Goal: Information Seeking & Learning: Learn about a topic

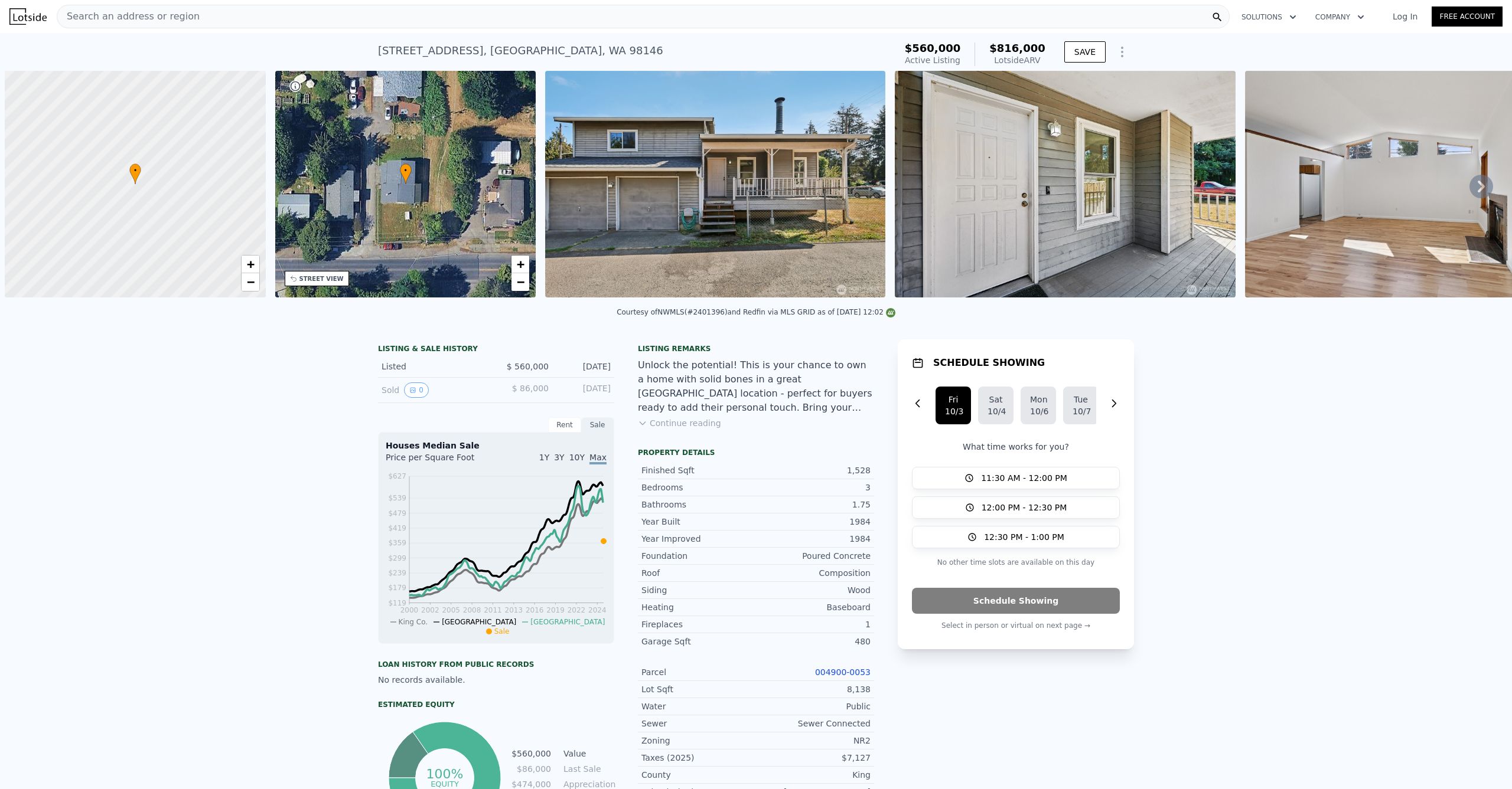
scroll to position [0, 4]
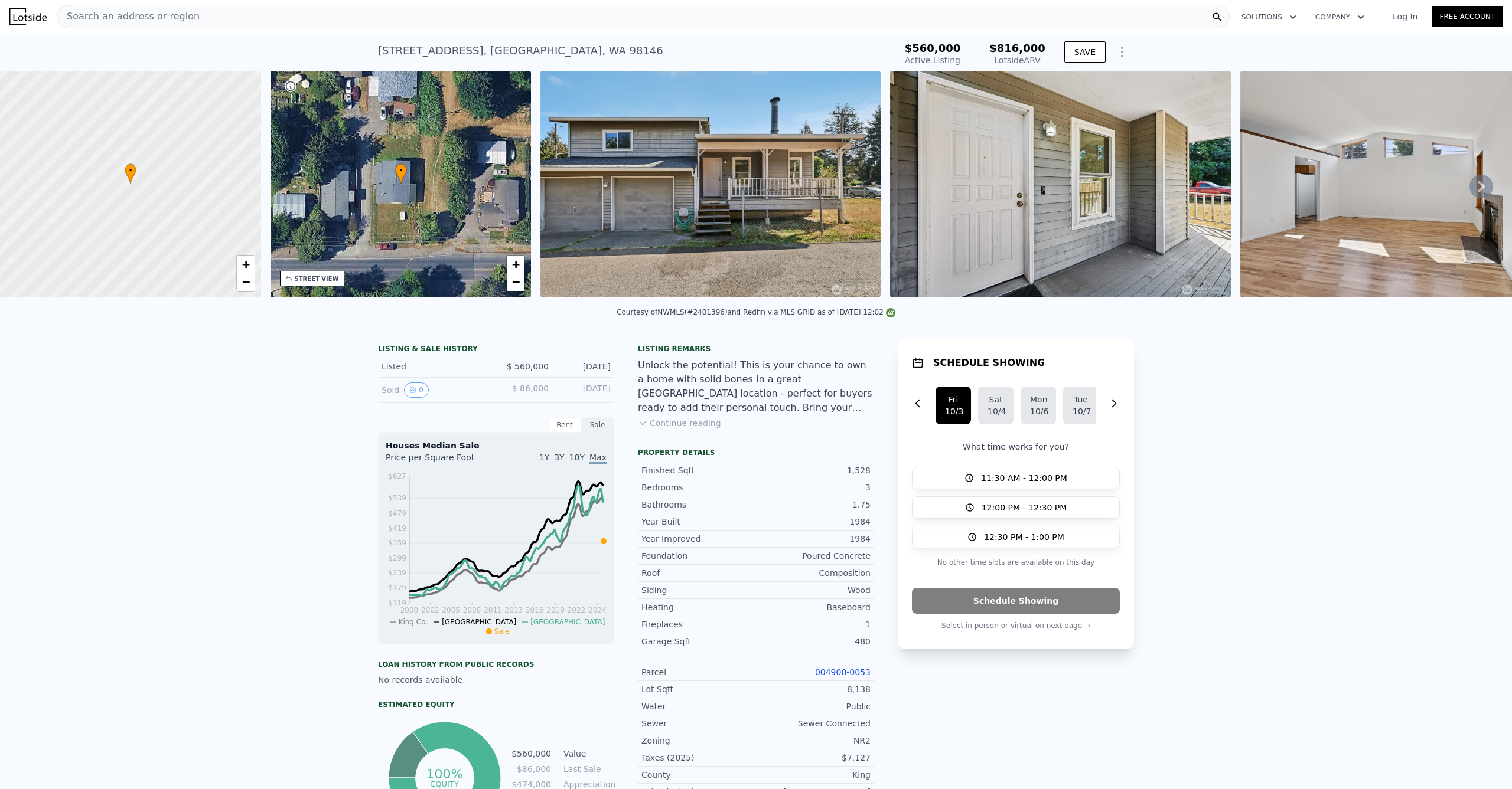
click at [193, 18] on div "Search an address or region" at bounding box center [642, 16] width 1172 height 24
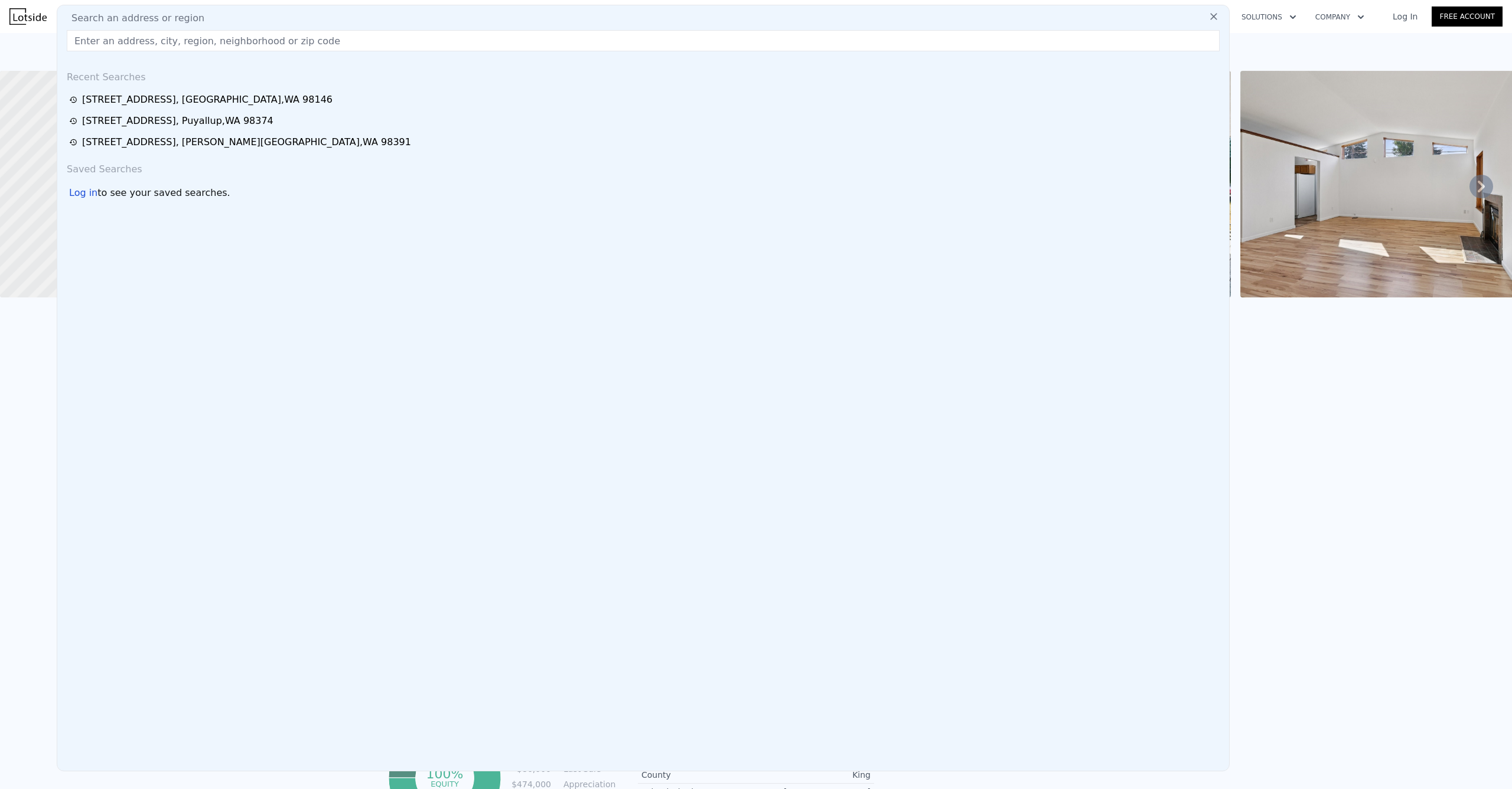
type input "9804 198th Avenue Ct E, Bonney Lake, WA 98391"
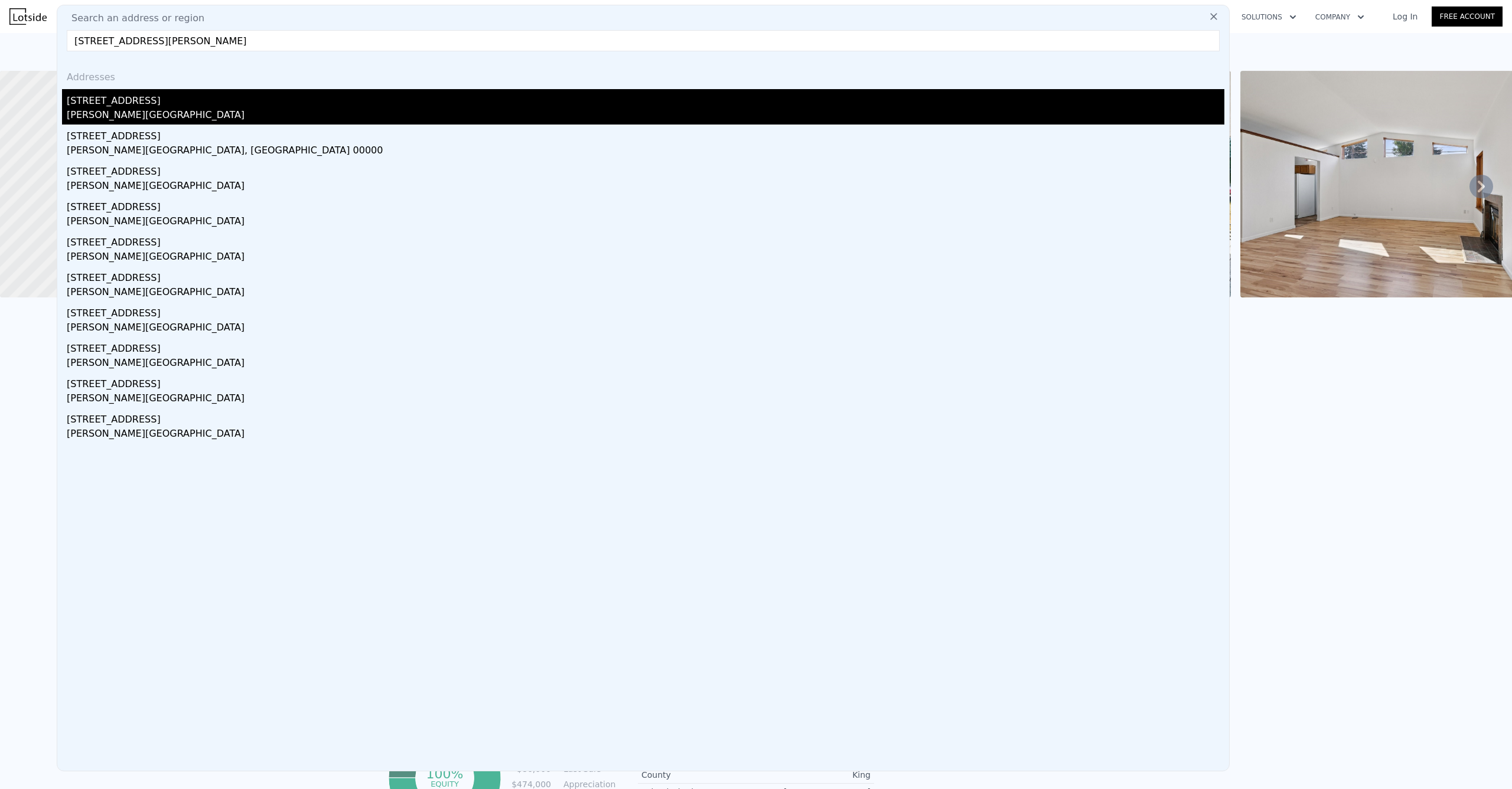
click at [165, 94] on div "[STREET_ADDRESS]" at bounding box center [645, 98] width 1157 height 18
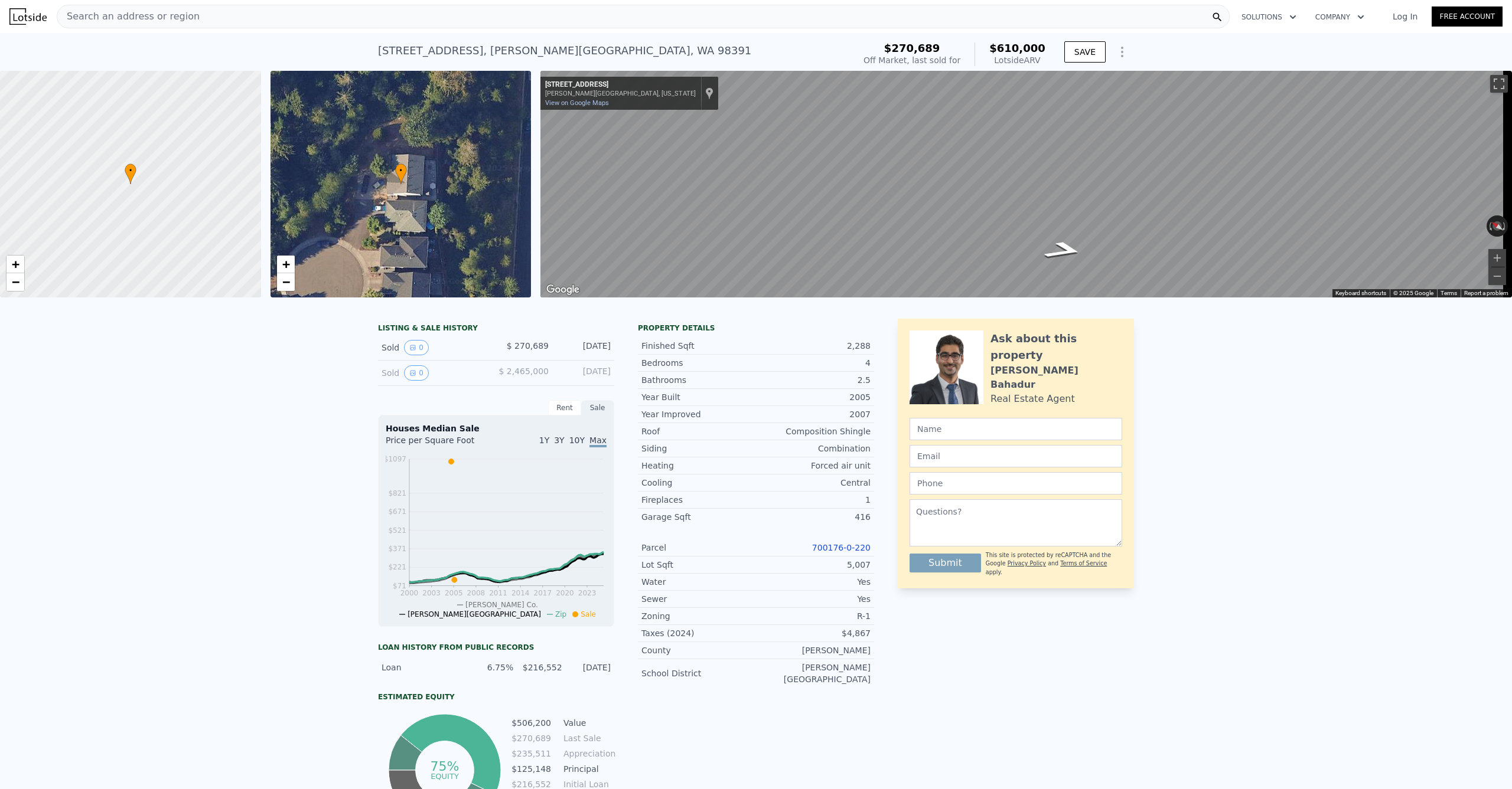
click at [91, 3] on div "Search an address or region Solutions Company Open main menu Log In Free Account" at bounding box center [756, 17] width 1493 height 28
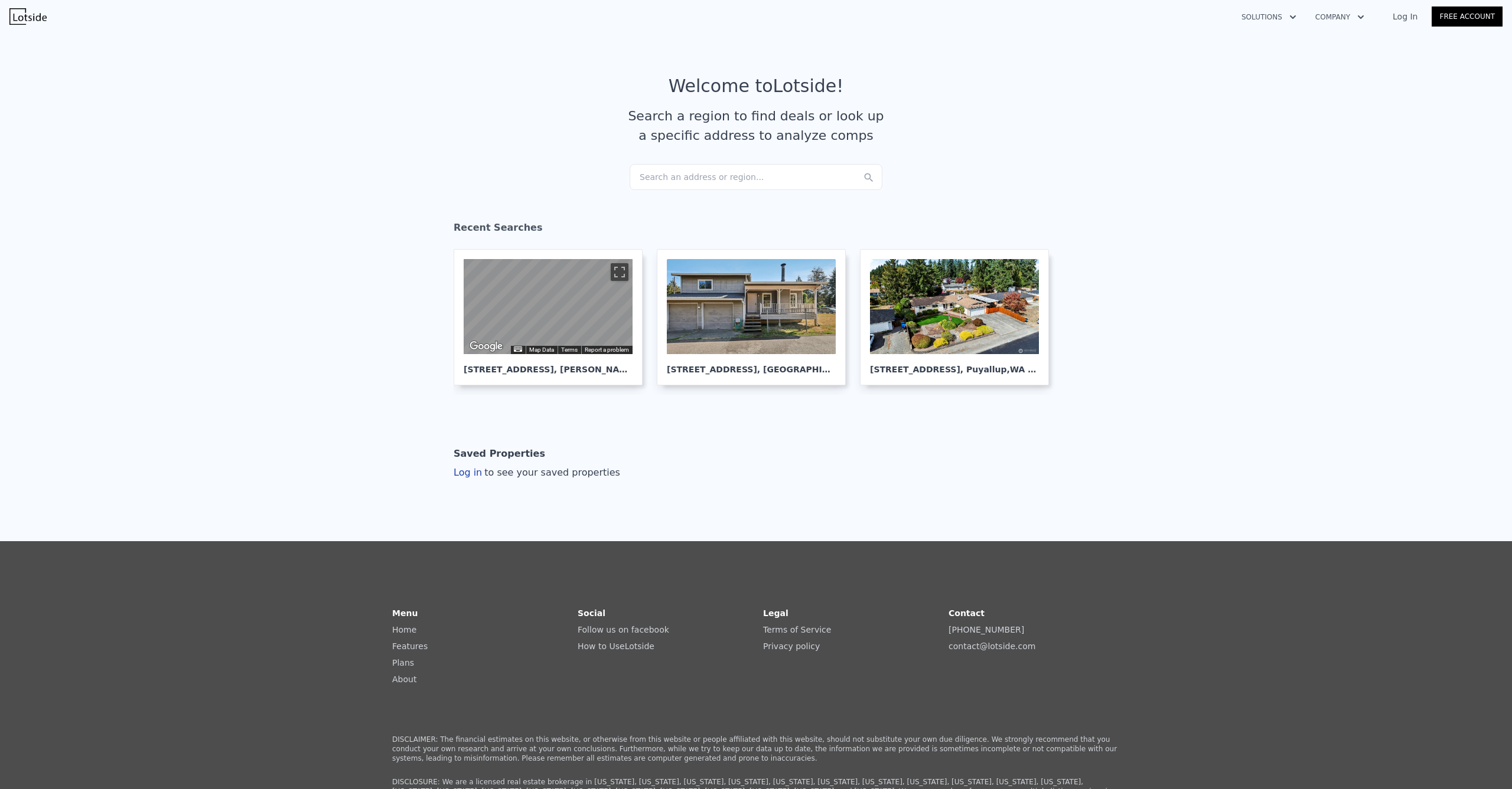
click at [691, 179] on div "Search an address or region..." at bounding box center [755, 178] width 253 height 26
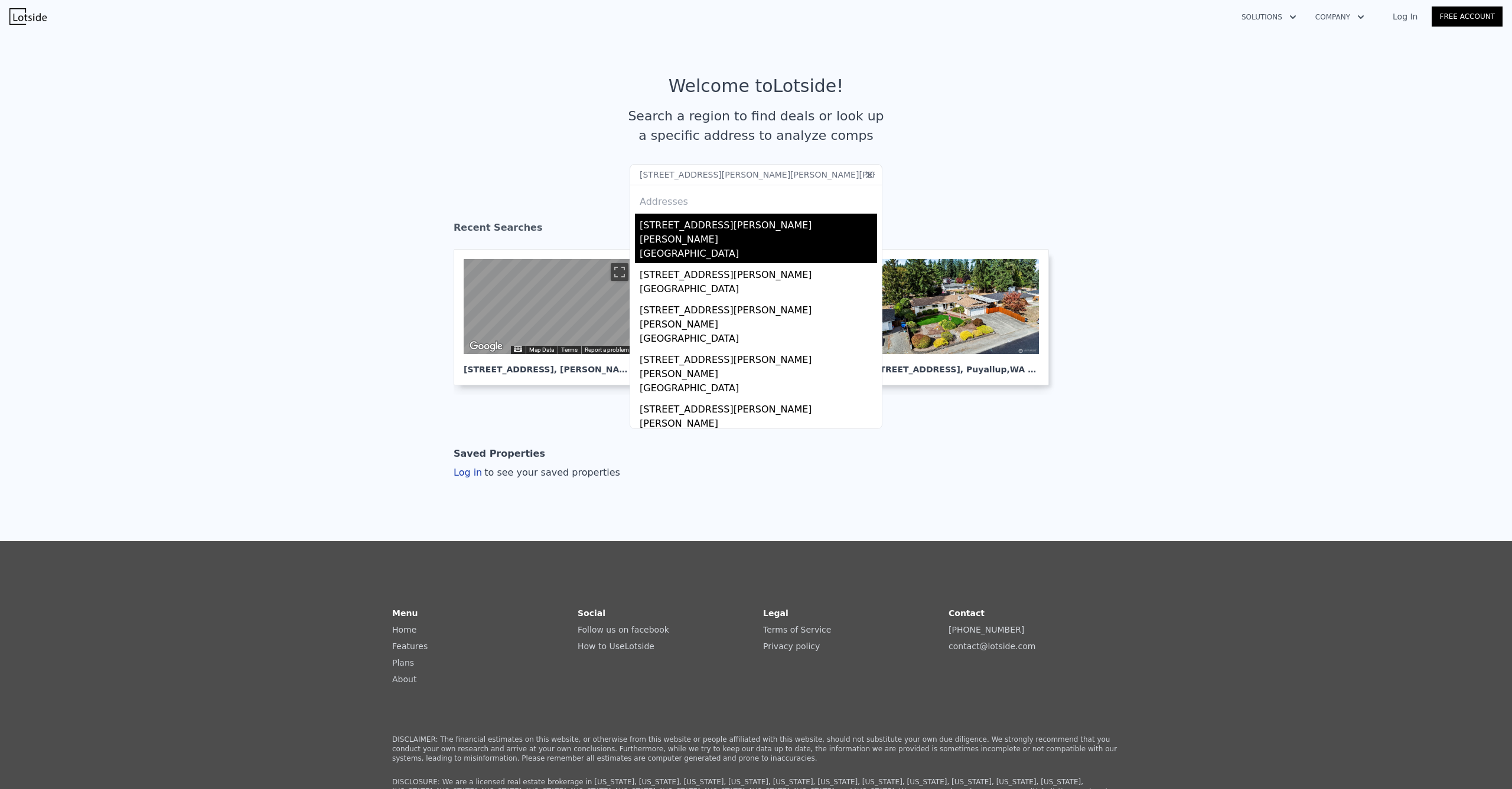
click at [743, 232] on div "[STREET_ADDRESS][PERSON_NAME][PERSON_NAME]" at bounding box center [759, 230] width 238 height 33
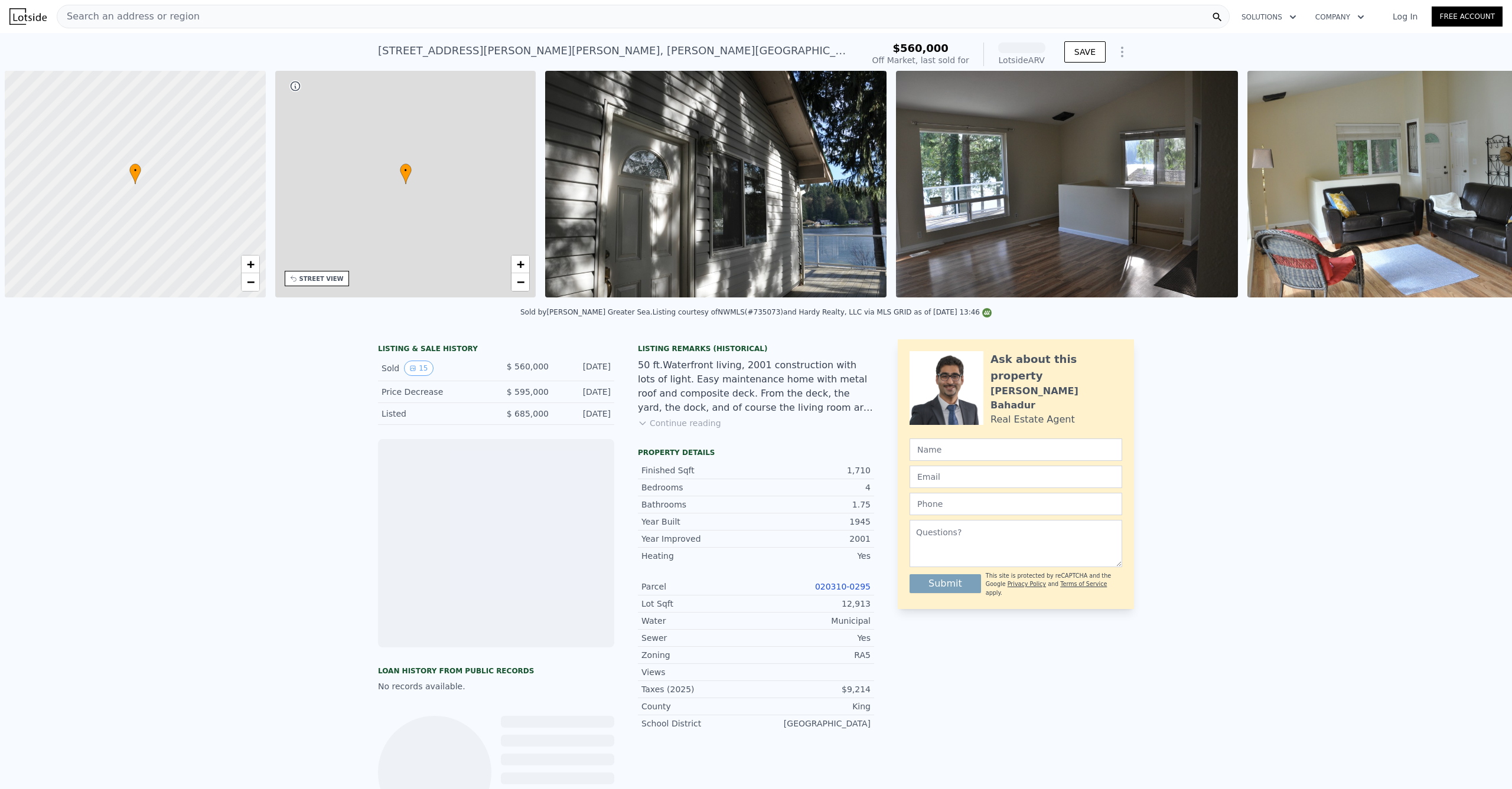
scroll to position [0, 4]
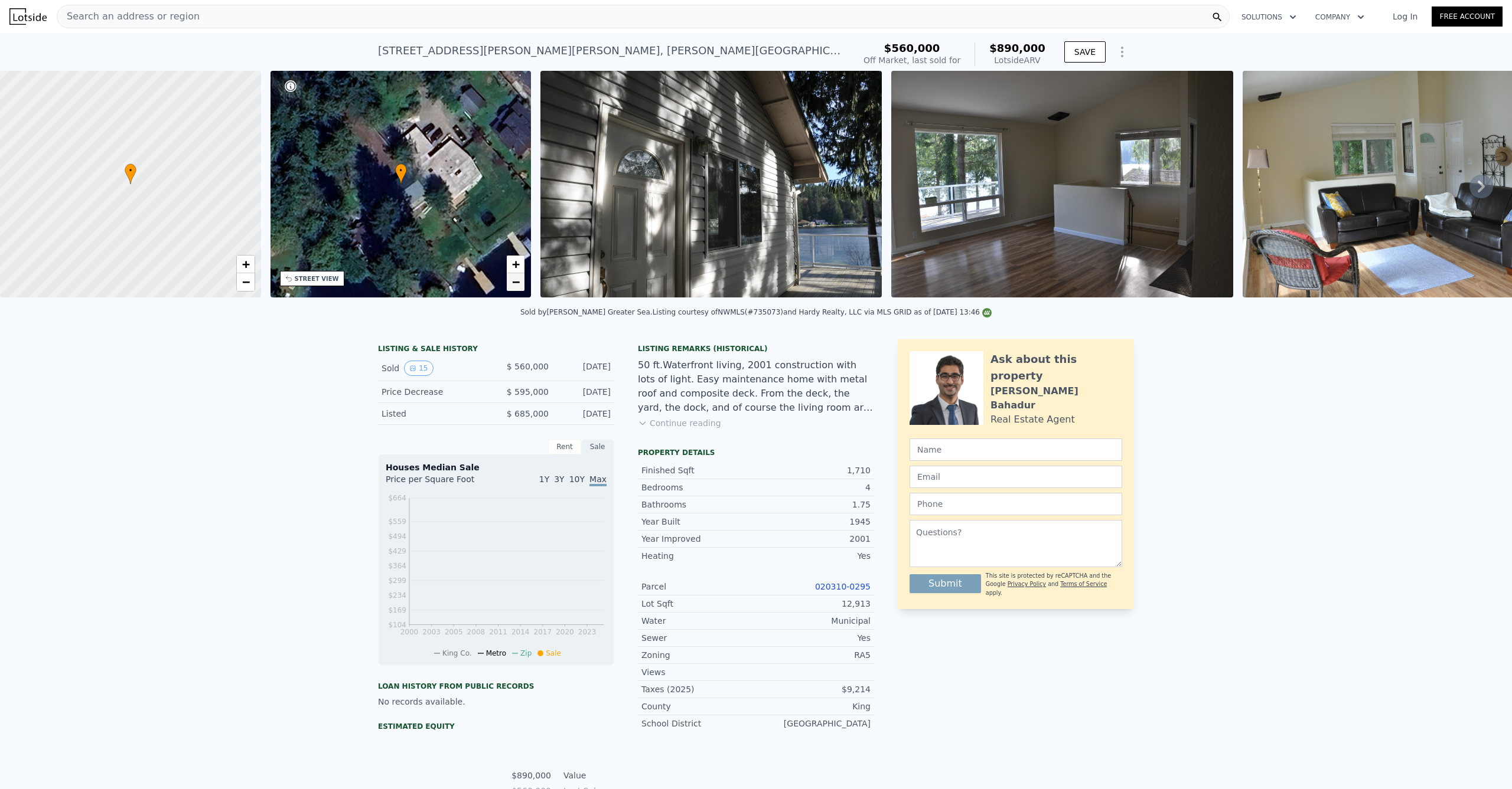
click at [510, 285] on link "−" at bounding box center [516, 282] width 18 height 18
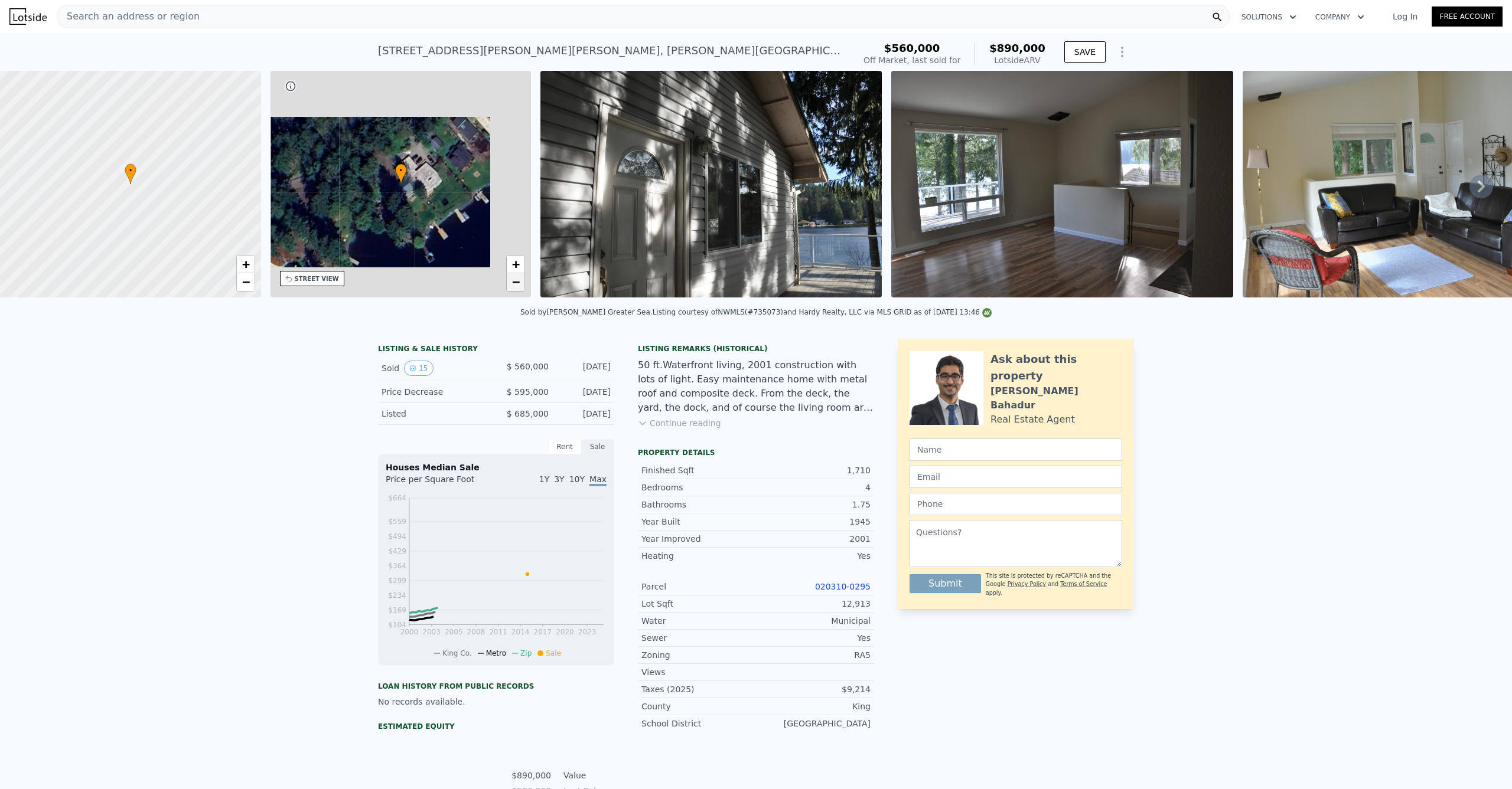
click at [515, 286] on span "−" at bounding box center [516, 281] width 8 height 15
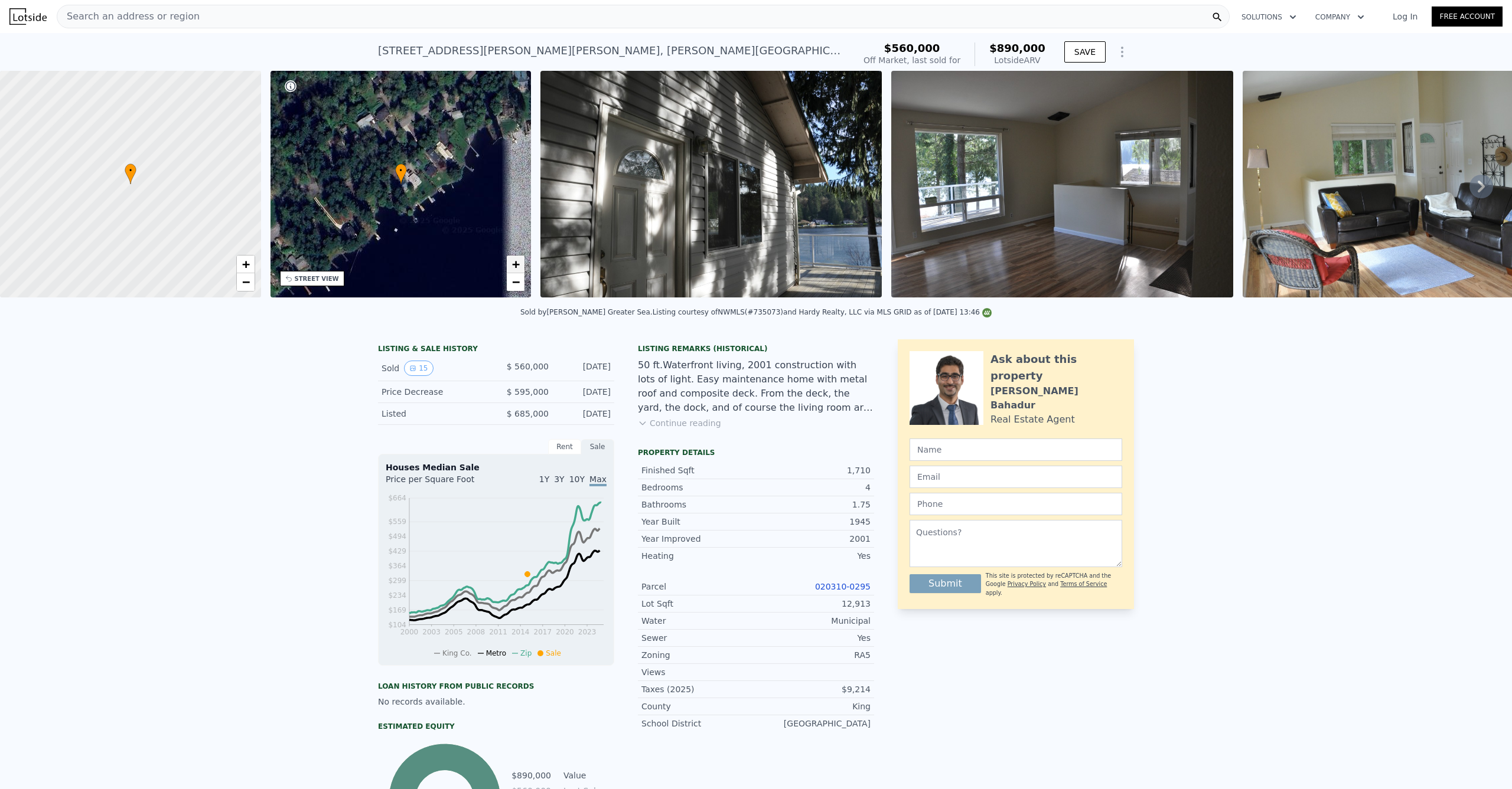
click at [510, 267] on link "+" at bounding box center [516, 265] width 18 height 18
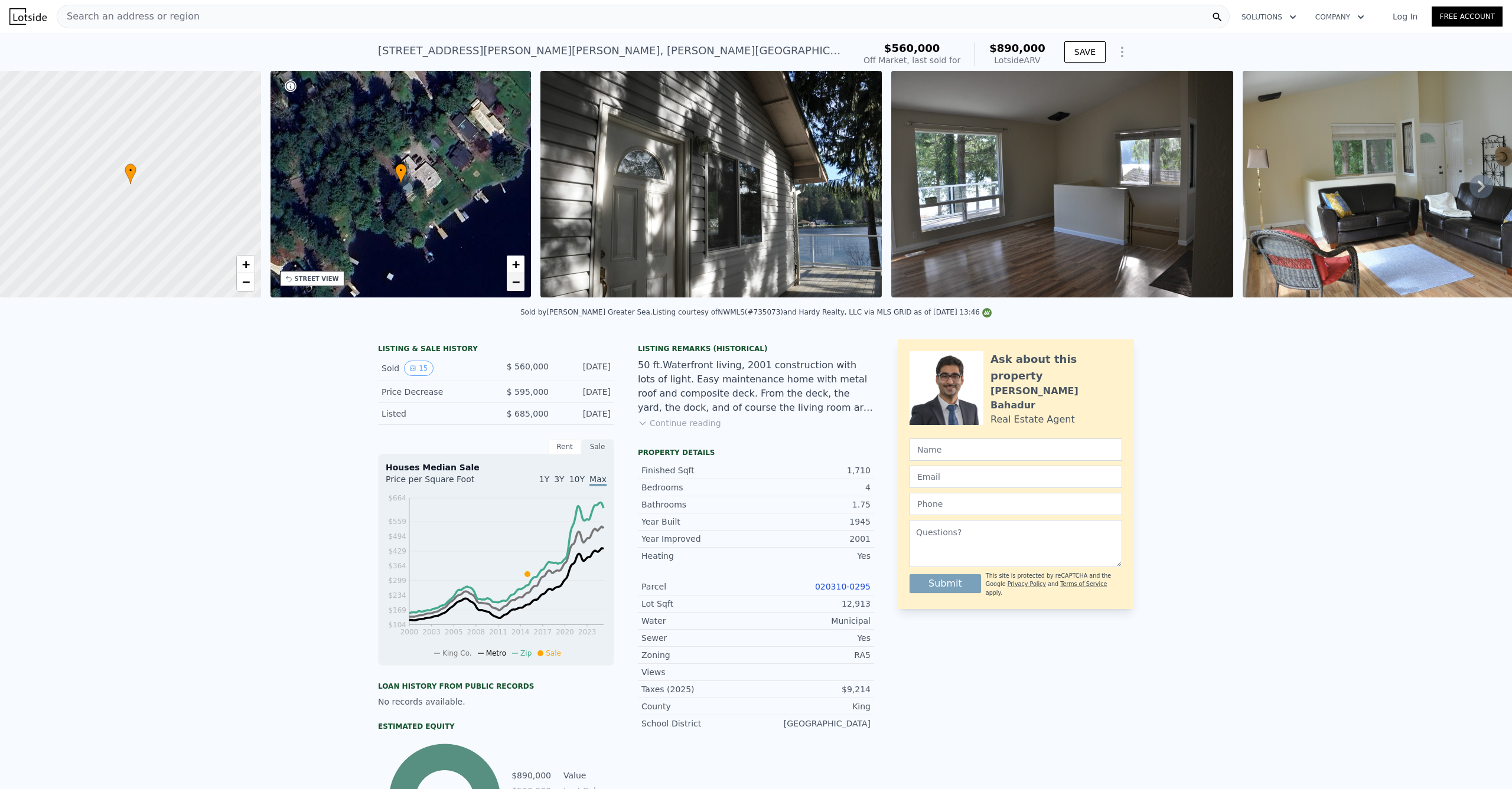
click at [515, 284] on span "−" at bounding box center [516, 281] width 8 height 15
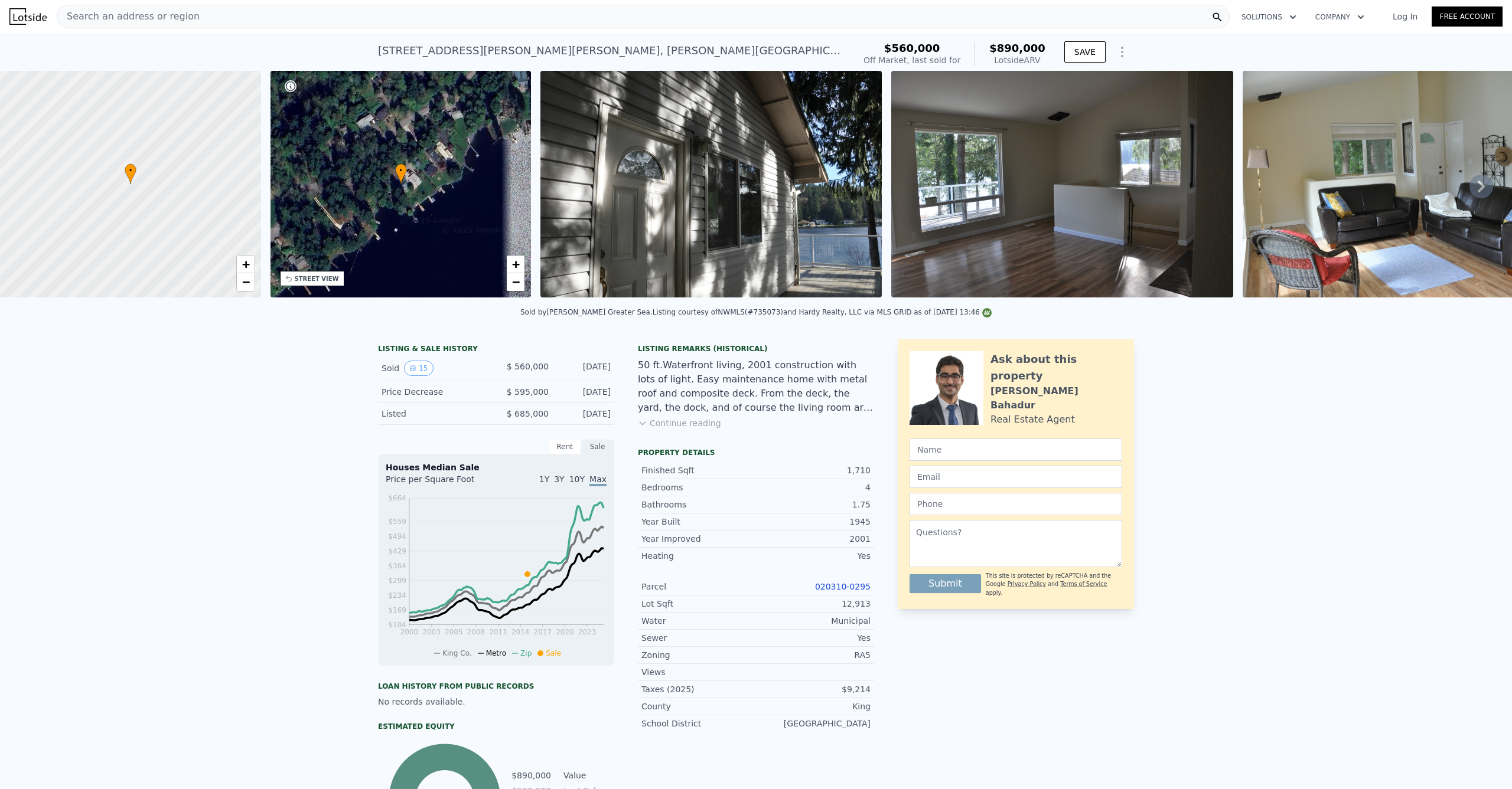
click at [532, 284] on div "• + − • + − STREET VIEW Loading... SATELLITE VIEW" at bounding box center [756, 186] width 1512 height 230
click at [521, 285] on link "−" at bounding box center [516, 282] width 18 height 18
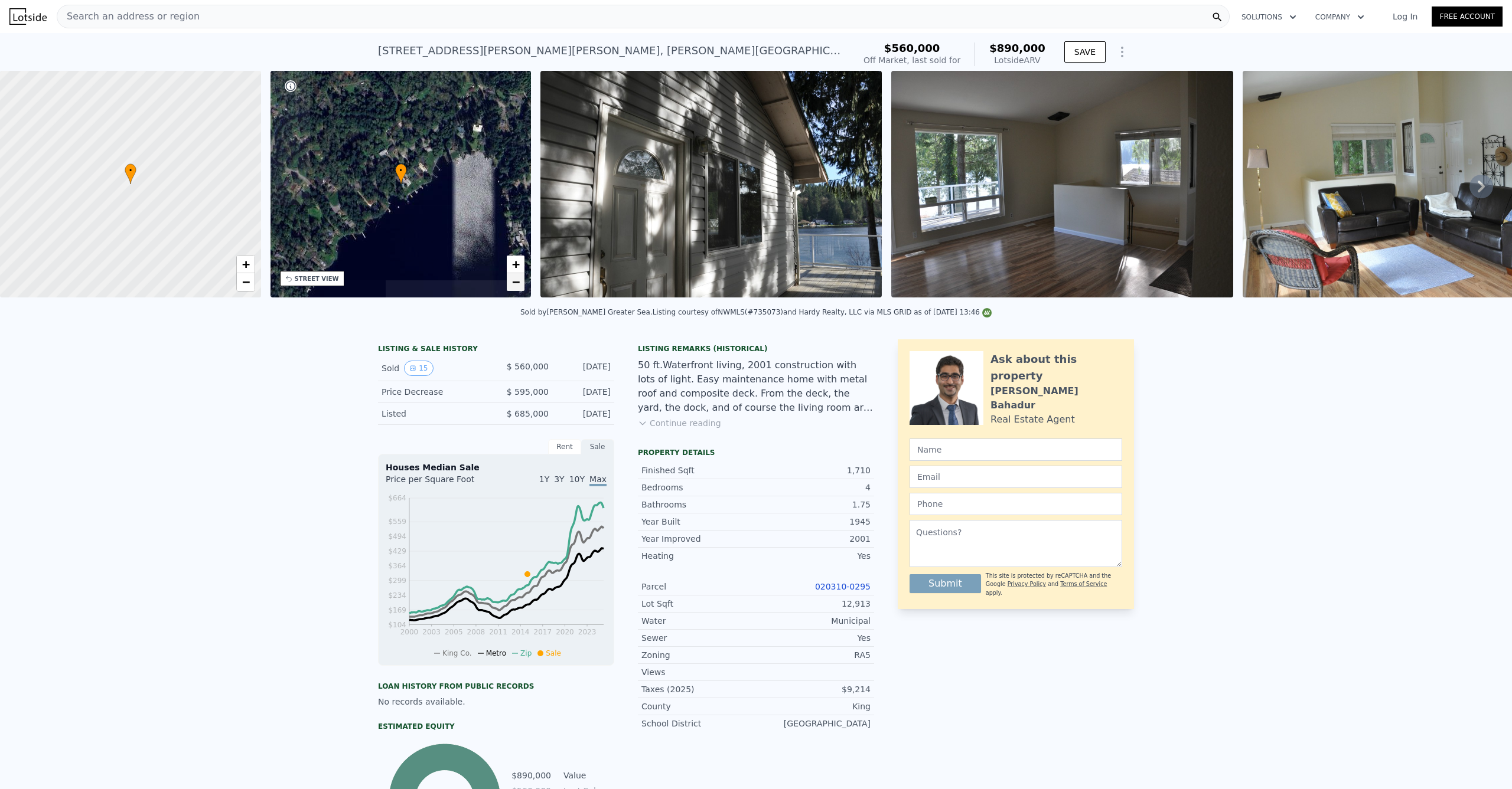
click at [521, 284] on link "−" at bounding box center [516, 282] width 18 height 18
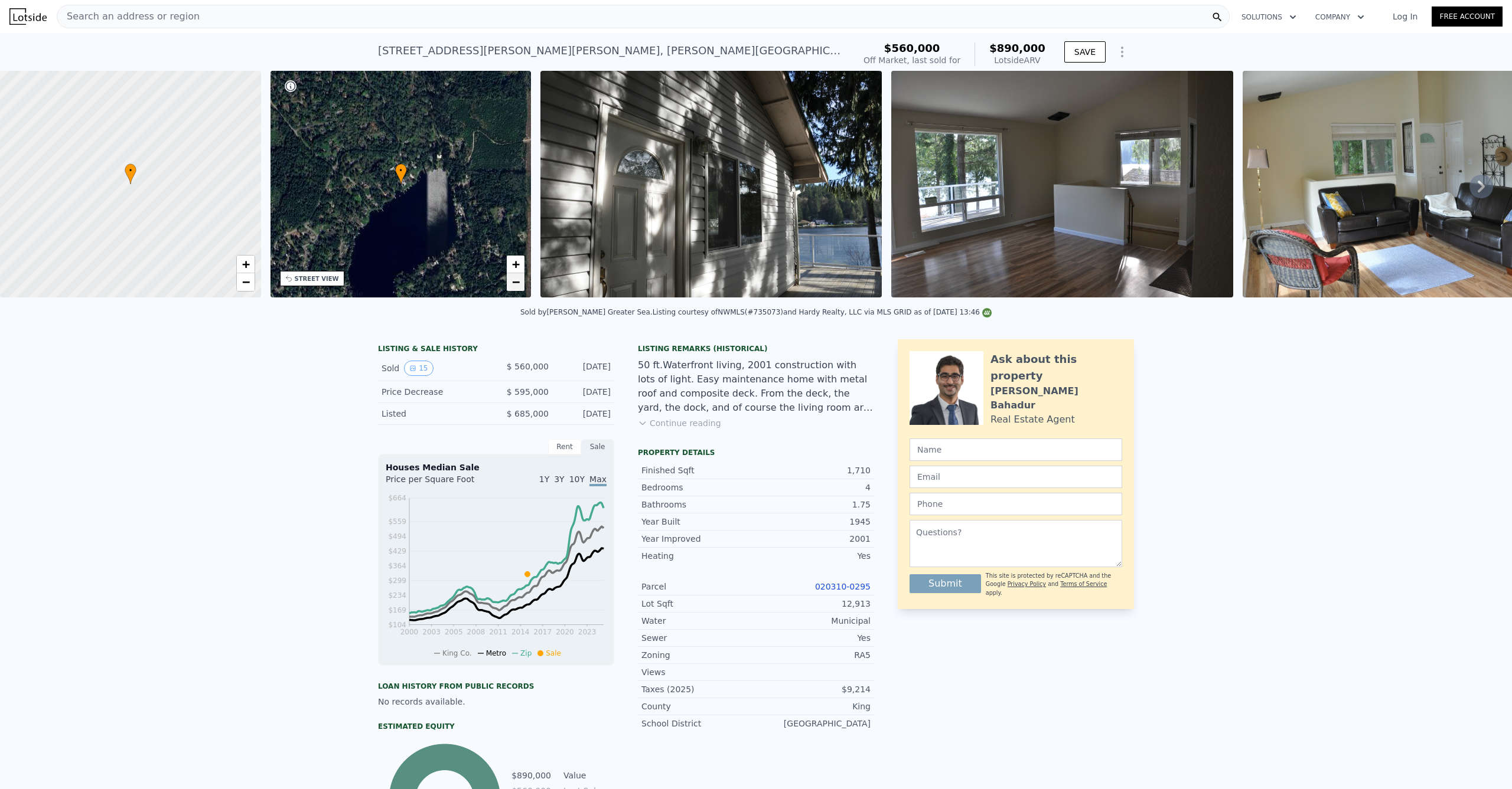
click at [513, 281] on span "−" at bounding box center [516, 281] width 8 height 15
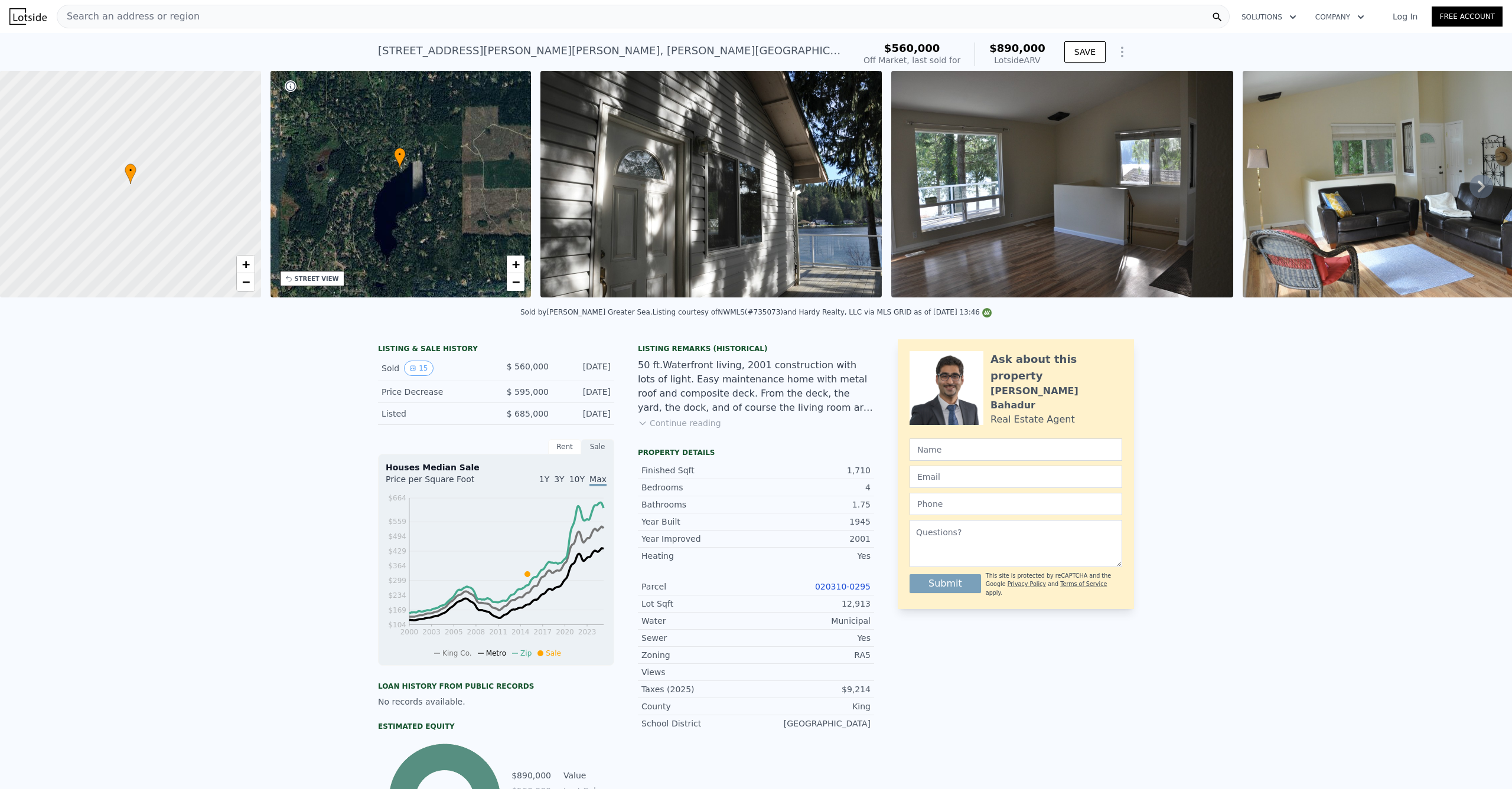
drag, startPoint x: 472, startPoint y: 259, endPoint x: 480, endPoint y: 253, distance: 10.0
click at [473, 252] on div "• + −" at bounding box center [400, 185] width 261 height 227
click at [521, 285] on link "−" at bounding box center [516, 282] width 18 height 18
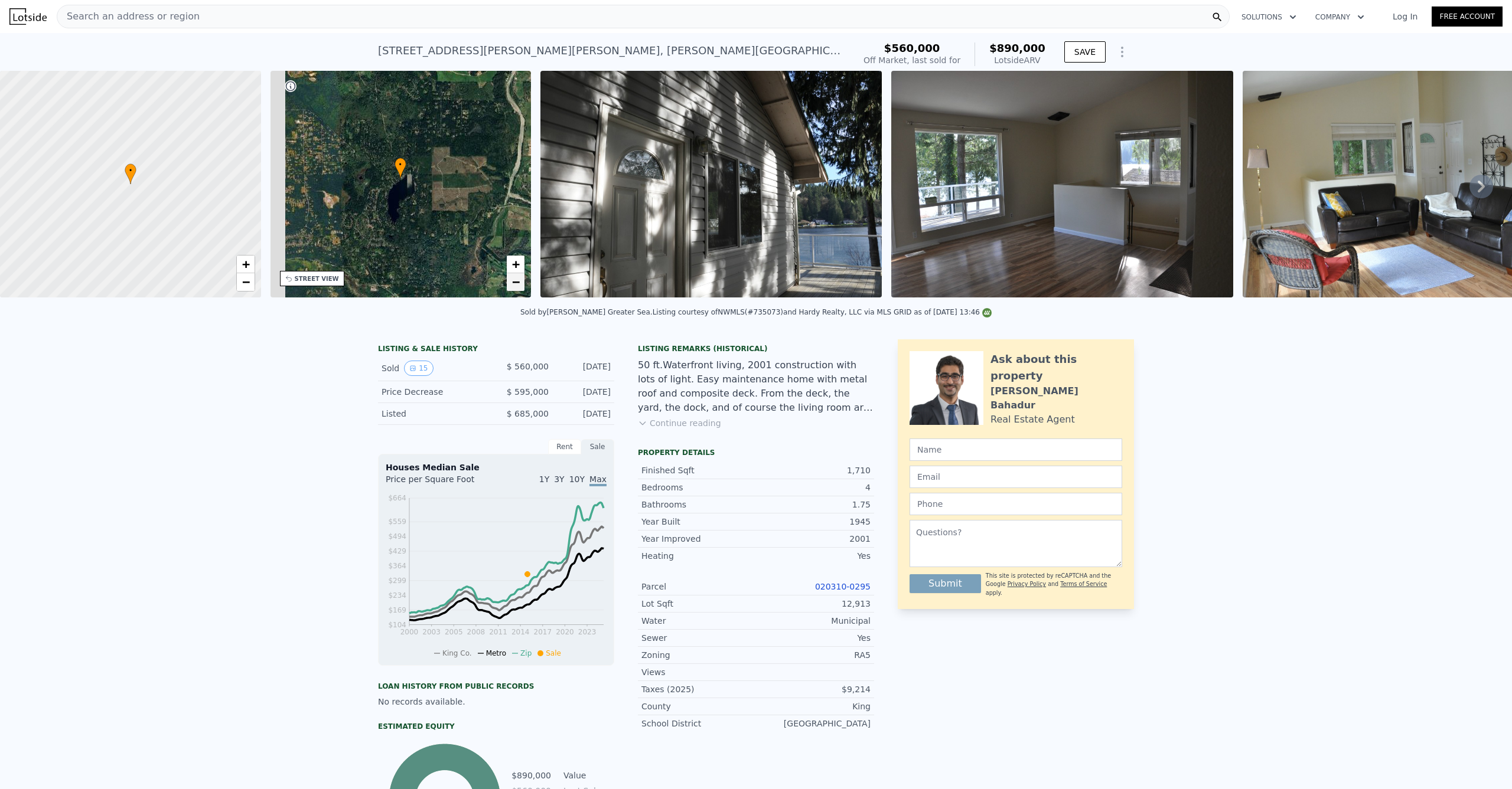
click at [519, 284] on span "−" at bounding box center [516, 281] width 8 height 15
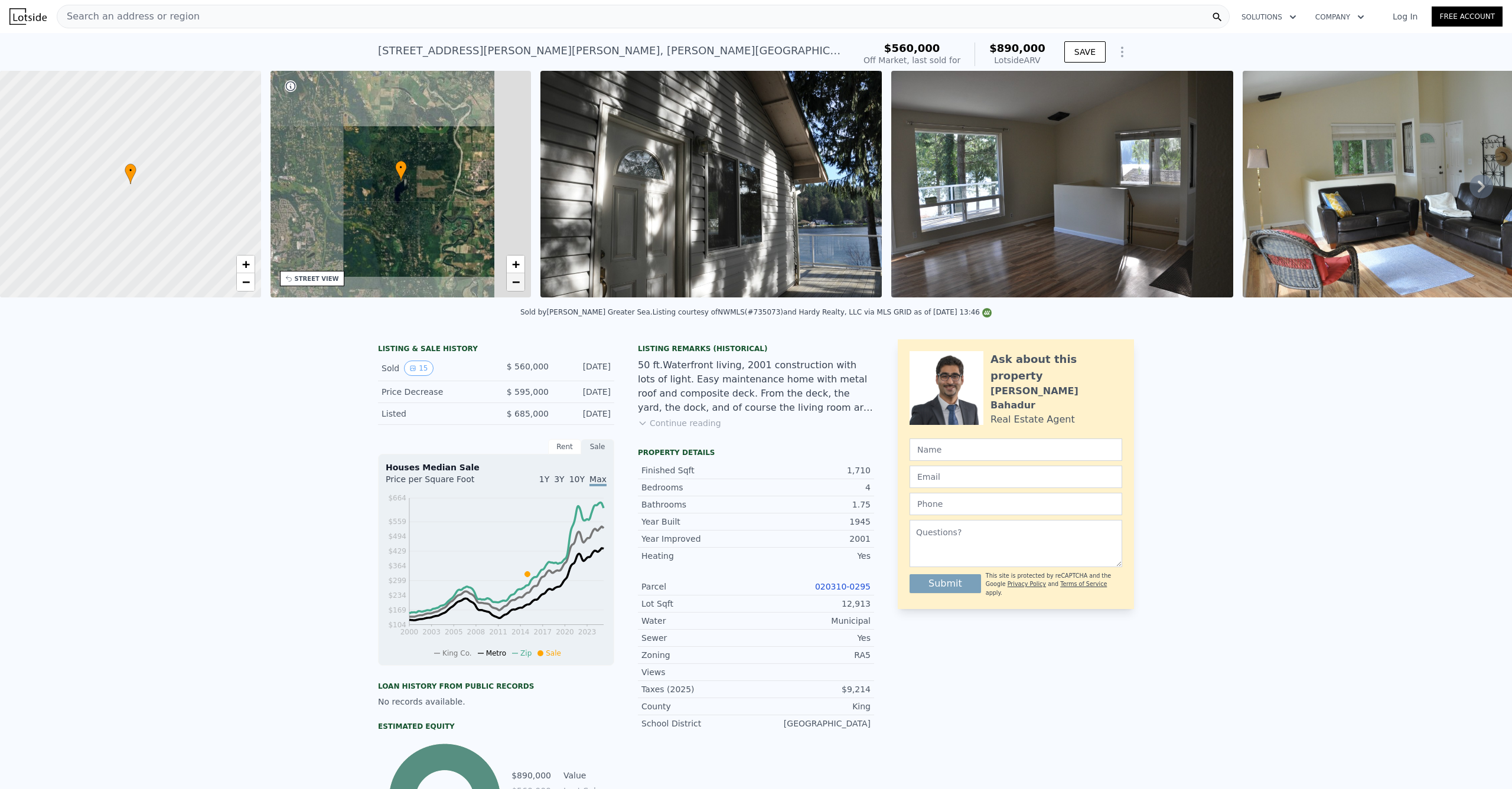
click at [519, 284] on span "−" at bounding box center [516, 281] width 8 height 15
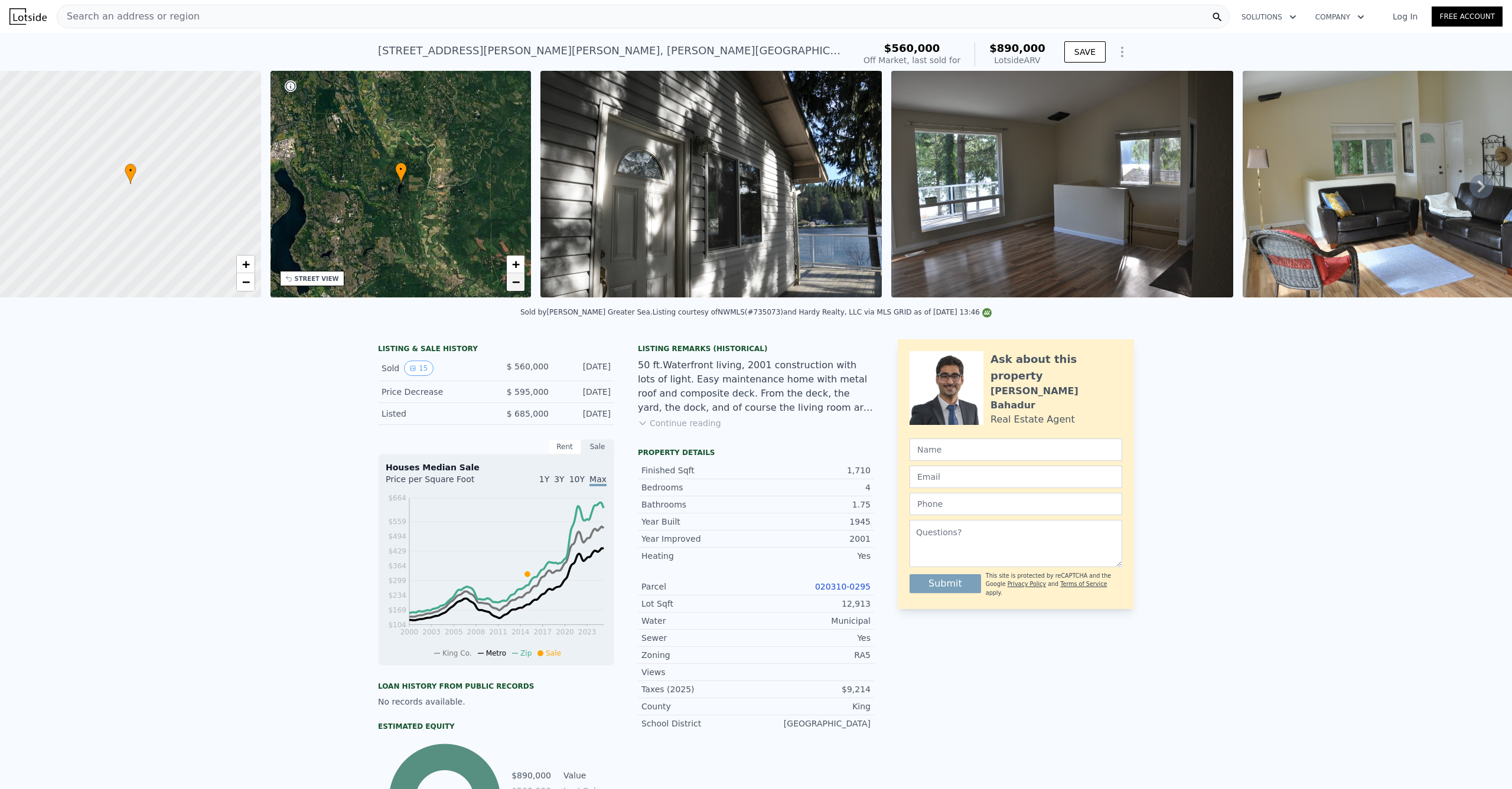
click at [515, 277] on span "−" at bounding box center [516, 281] width 8 height 15
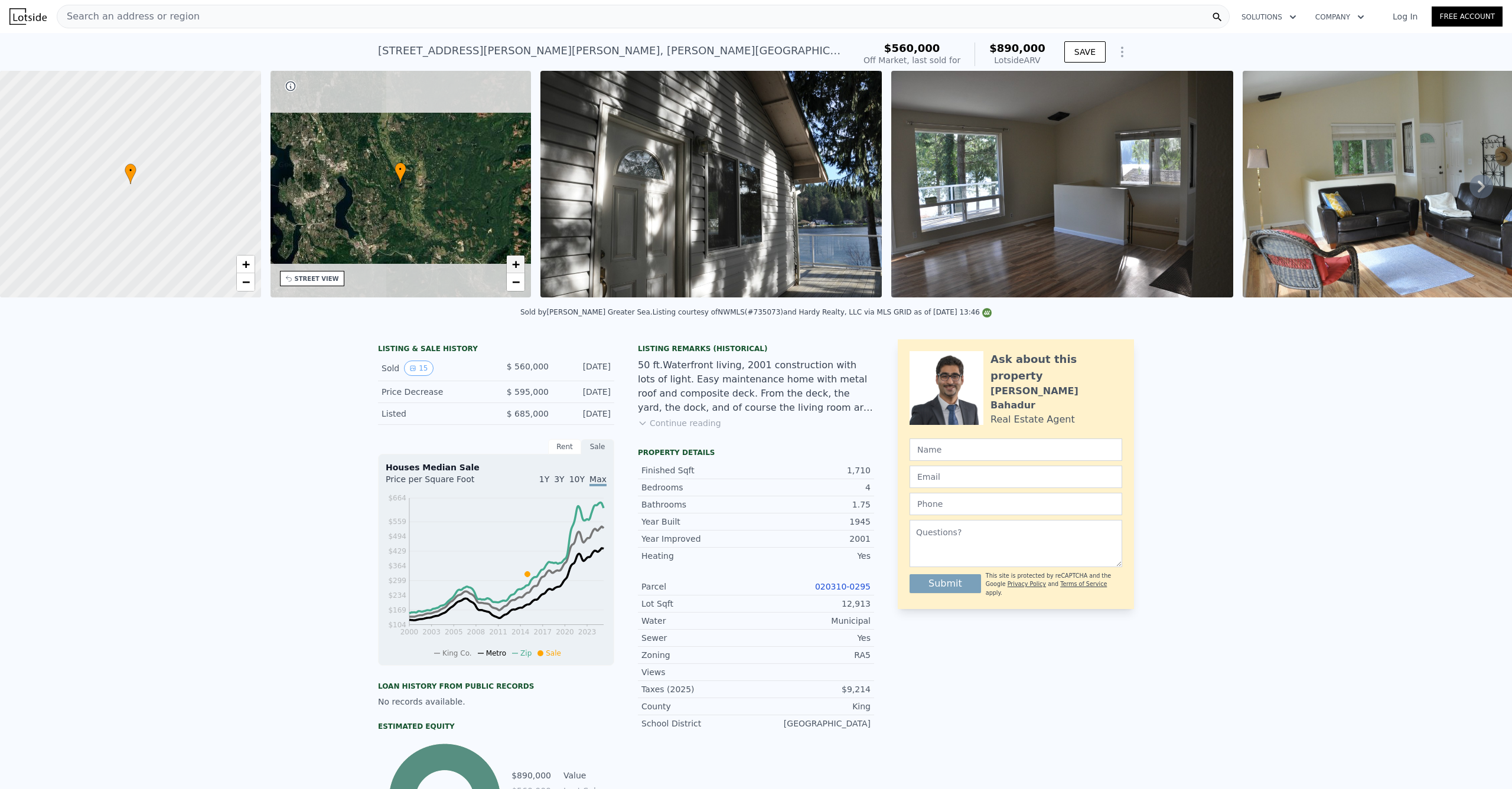
click at [517, 261] on span "+" at bounding box center [516, 264] width 8 height 15
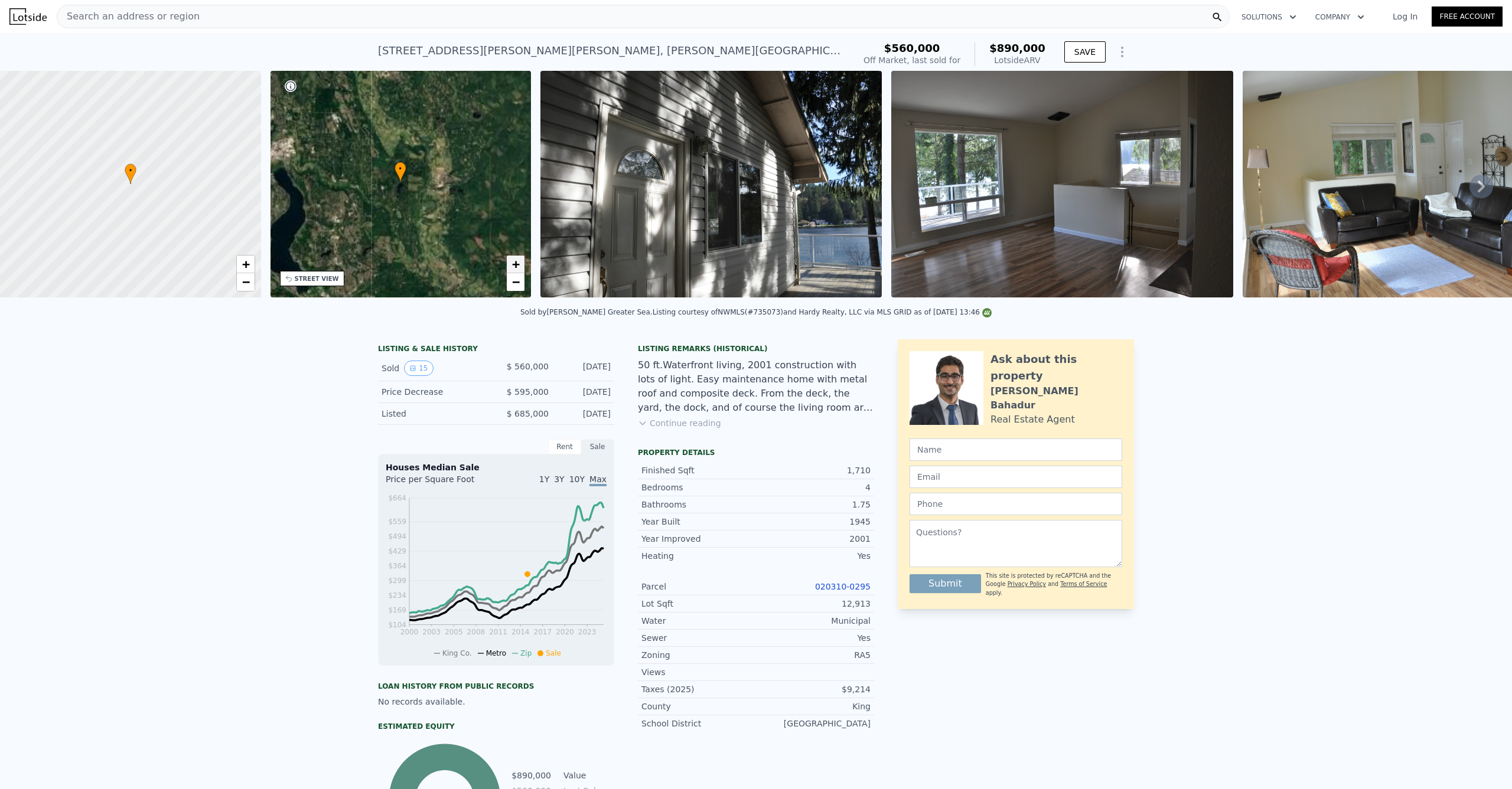
click at [516, 262] on span "+" at bounding box center [516, 264] width 8 height 15
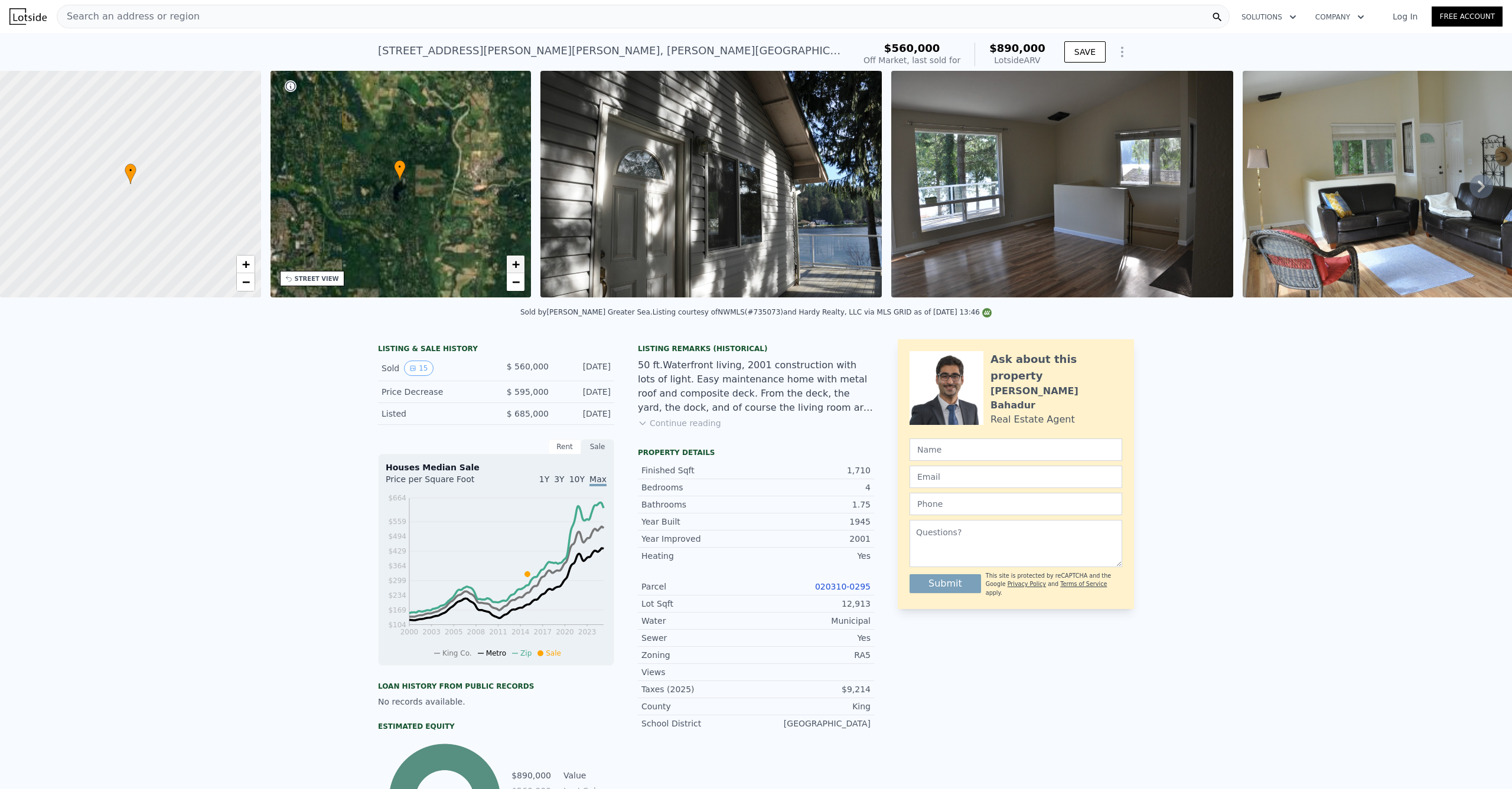
click at [516, 262] on span "+" at bounding box center [516, 264] width 8 height 15
click at [515, 263] on span "+" at bounding box center [516, 264] width 8 height 15
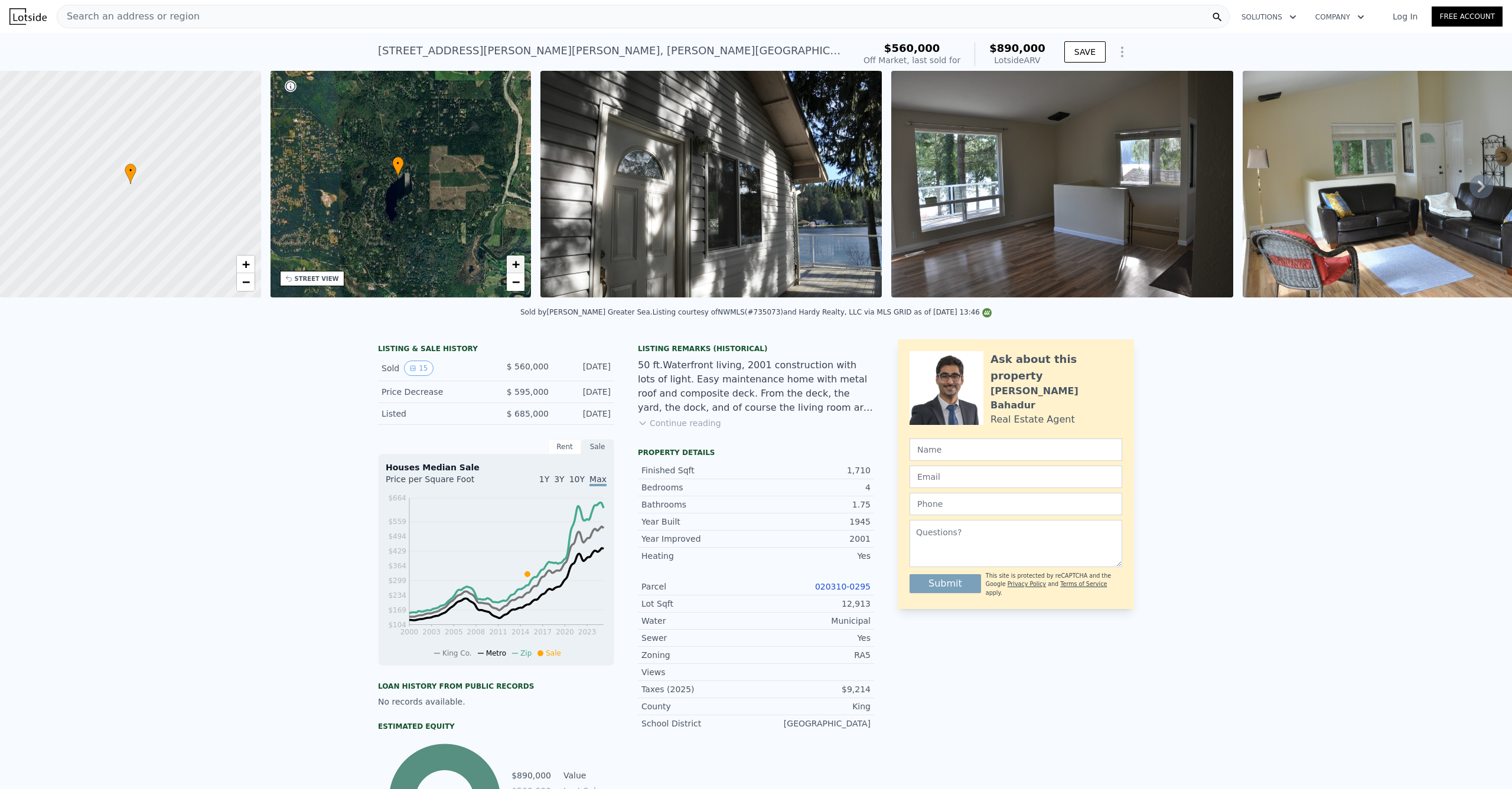
click at [515, 263] on span "+" at bounding box center [516, 264] width 8 height 15
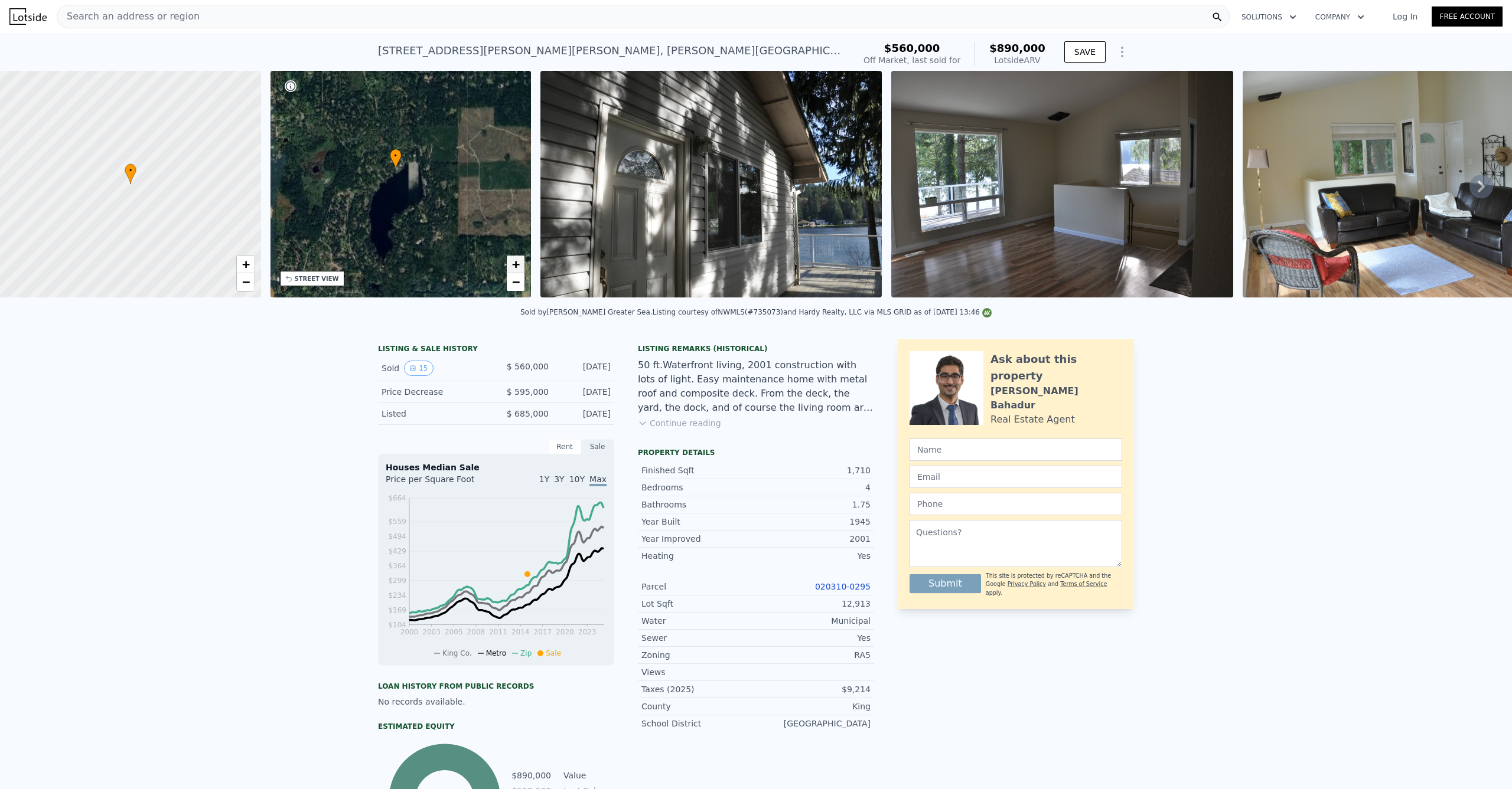
click at [515, 263] on span "+" at bounding box center [516, 264] width 8 height 15
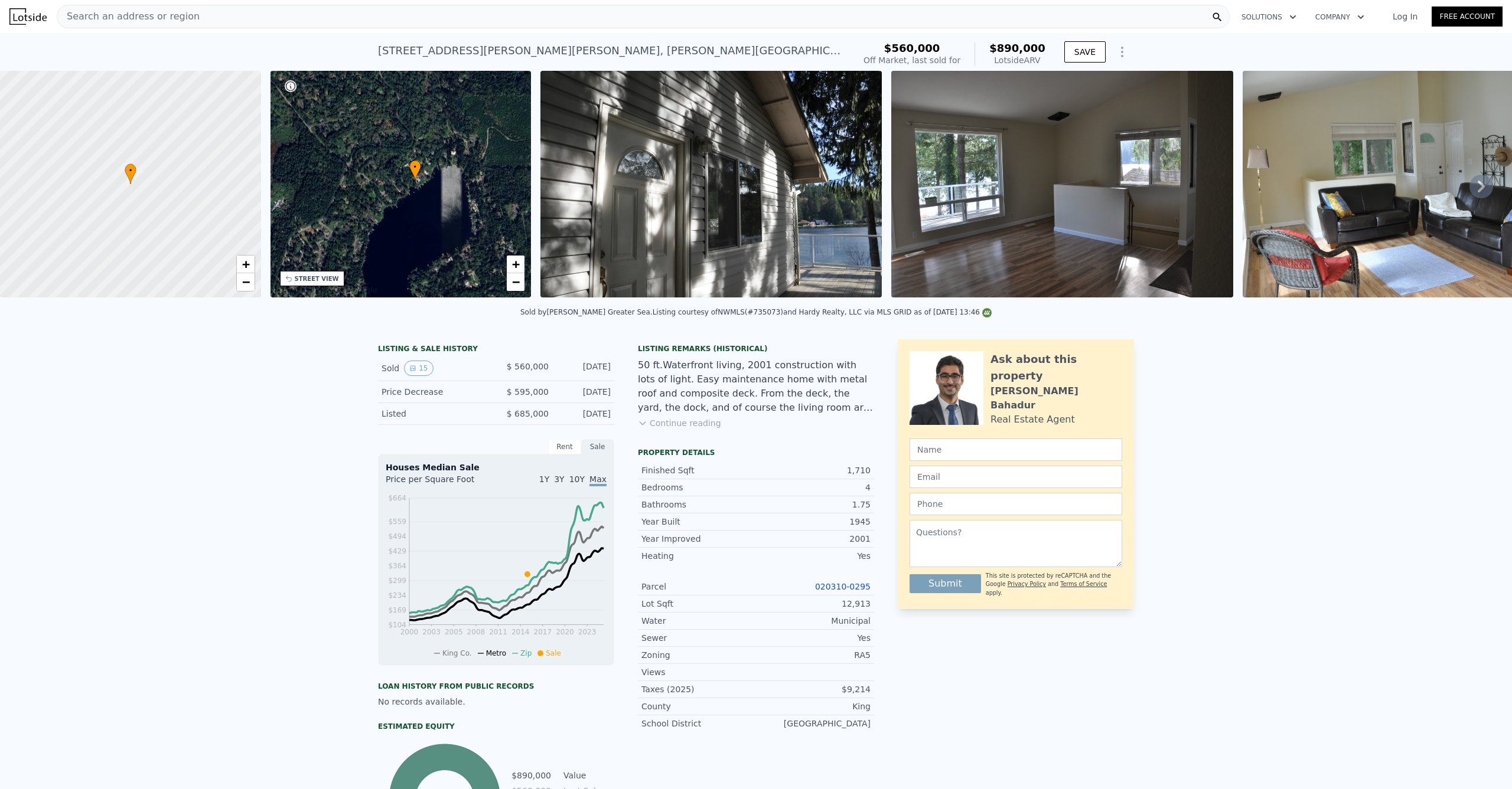
drag, startPoint x: 412, startPoint y: 174, endPoint x: 424, endPoint y: 191, distance: 20.8
click at [424, 191] on div "• + −" at bounding box center [400, 185] width 261 height 227
click at [514, 261] on span "+" at bounding box center [516, 264] width 8 height 15
